Goal: Task Accomplishment & Management: Complete application form

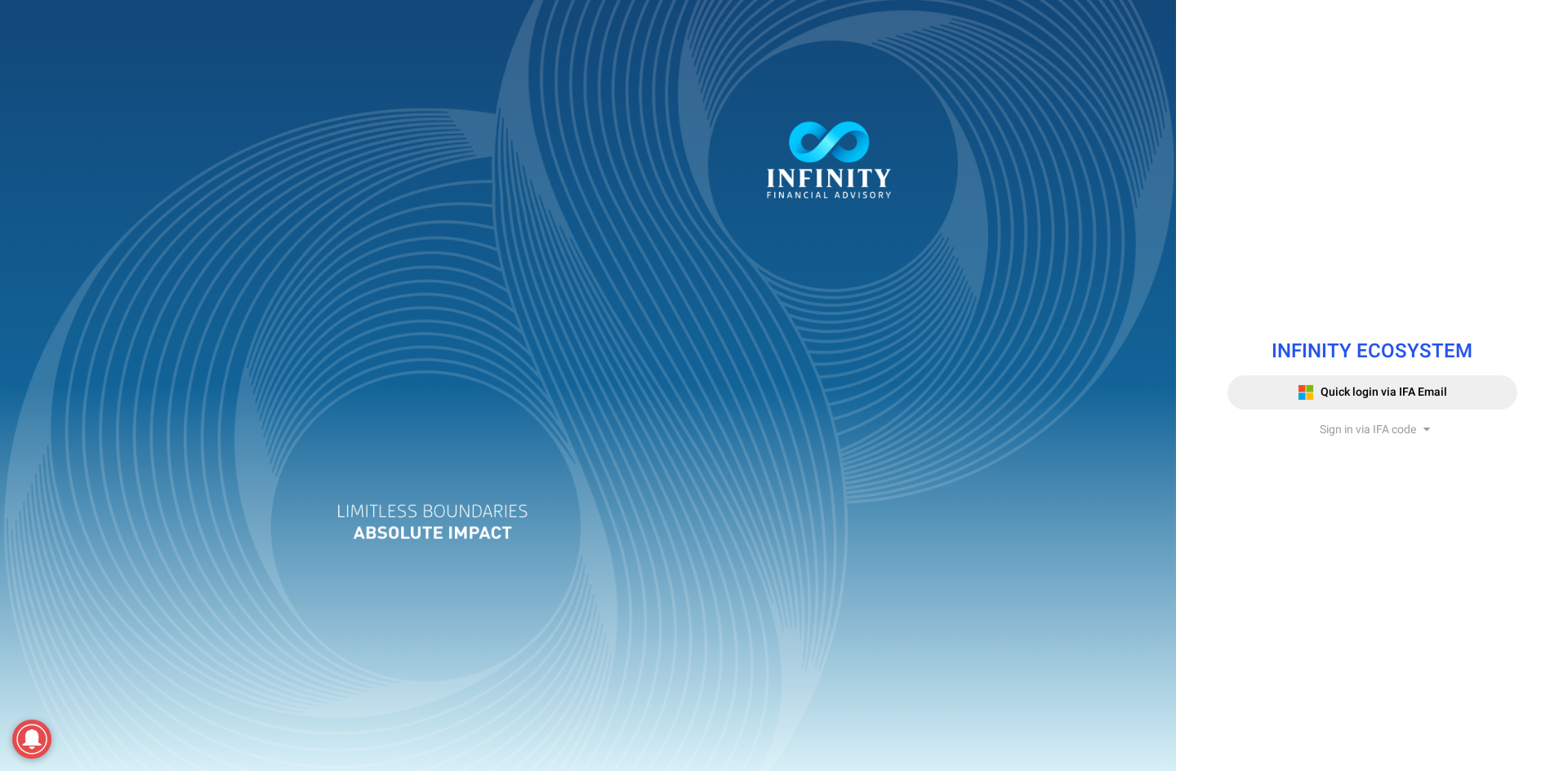
click at [1338, 428] on span "Sign in via IFA code" at bounding box center [1367, 429] width 96 height 17
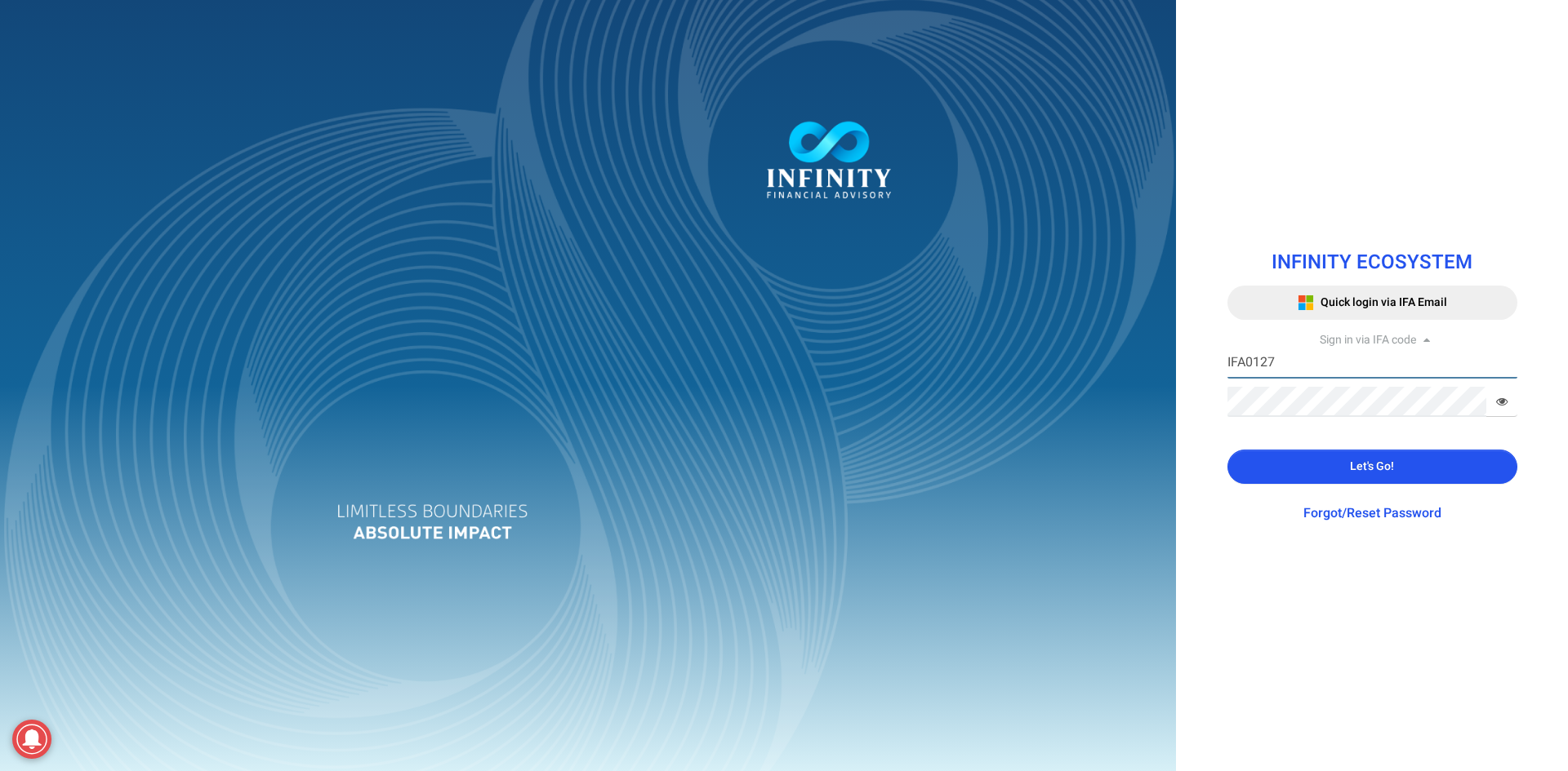
click at [1289, 368] on input "IFA0127" at bounding box center [1371, 363] width 289 height 30
click at [1504, 397] on icon at bounding box center [1501, 401] width 12 height 12
click at [1251, 369] on input "IFA0100" at bounding box center [1371, 363] width 289 height 30
click at [1301, 356] on input "IFA0100" at bounding box center [1371, 363] width 289 height 30
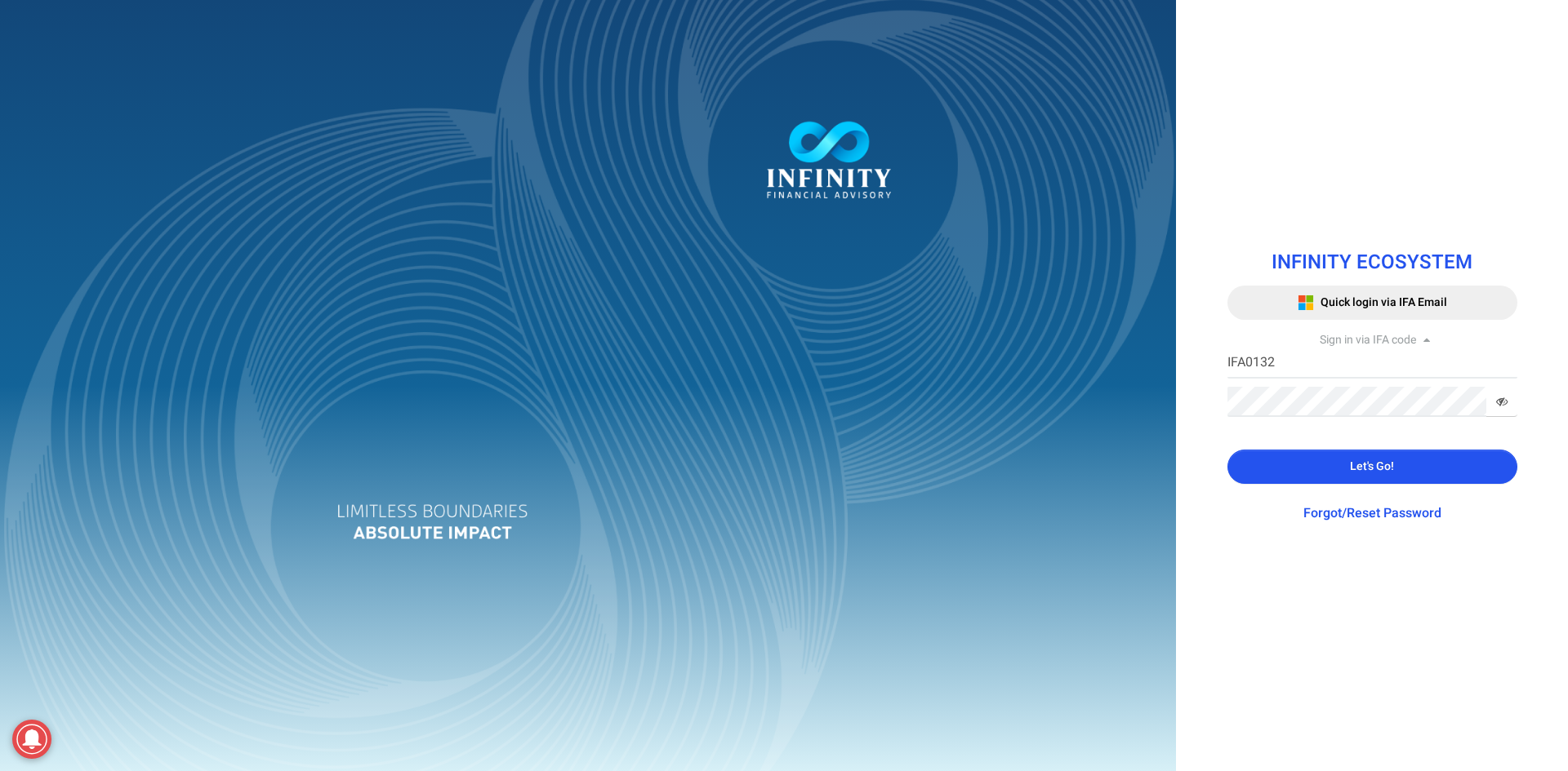
click at [1498, 395] on icon at bounding box center [1501, 401] width 12 height 12
click at [1389, 370] on input "IFA0132" at bounding box center [1371, 363] width 289 height 30
type input "IFA0027"
click at [1335, 471] on button "Let's Go!" at bounding box center [1371, 467] width 289 height 34
